Goal: Information Seeking & Learning: Find specific page/section

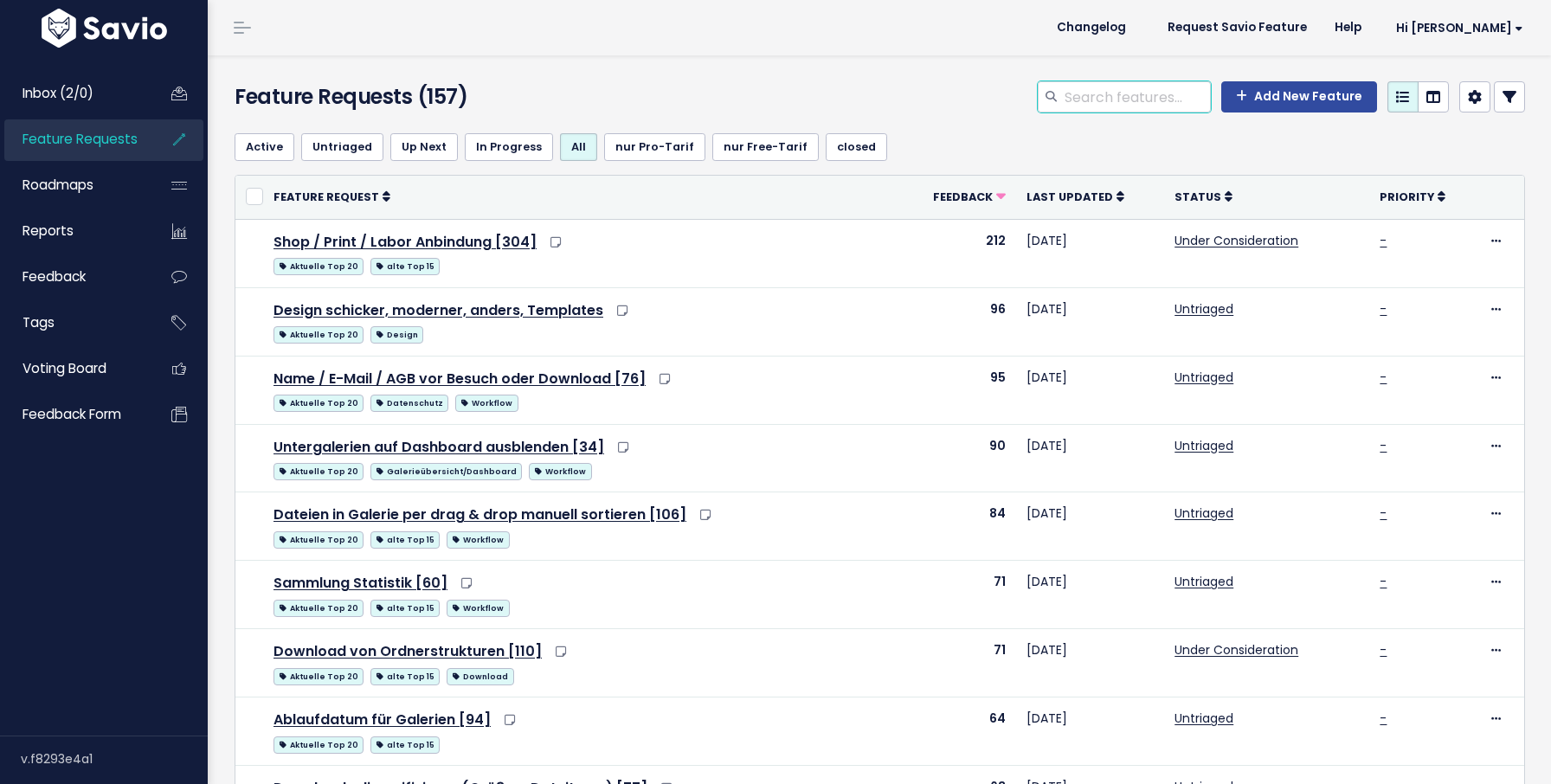
click at [1079, 102] on input "search" at bounding box center [1137, 96] width 148 height 31
type input "verschieben"
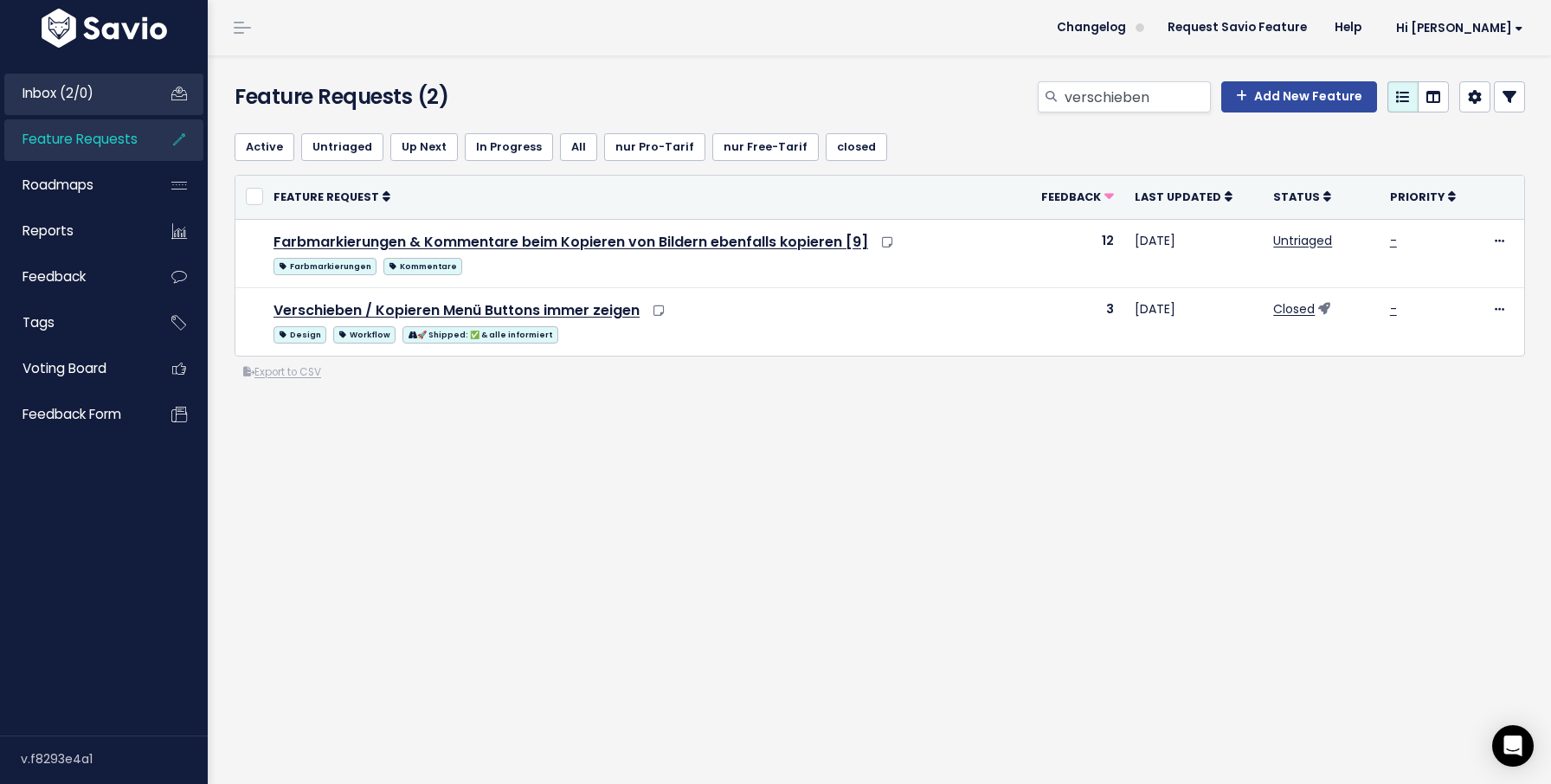
click at [117, 102] on link "Inbox (2/0)" at bounding box center [74, 93] width 139 height 40
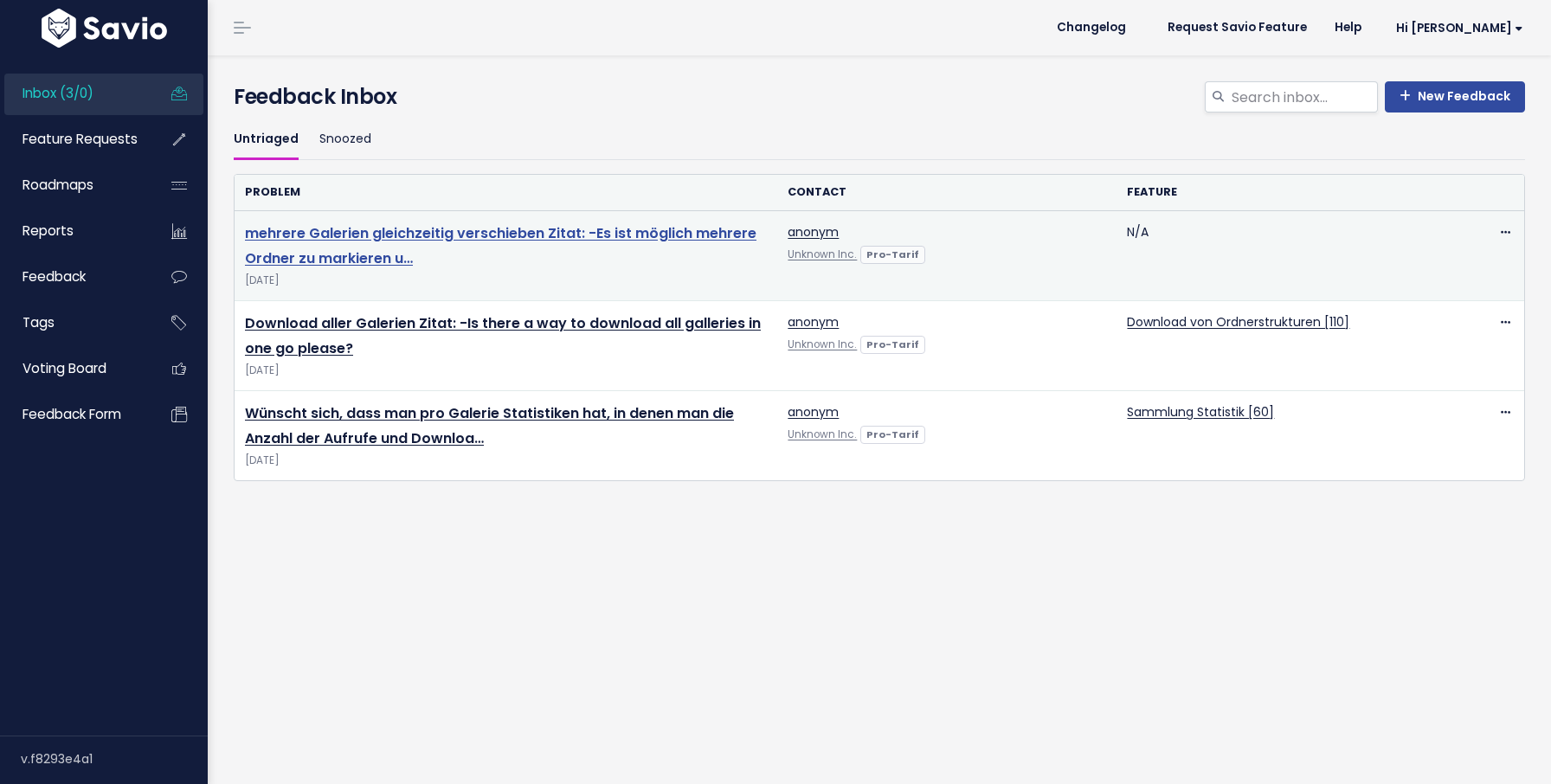
click at [358, 229] on link "mehrere Galerien gleichzeitig verschieben Zitat: -Es ist möglich mehrere Ordner…" at bounding box center [501, 245] width 511 height 45
